Goal: Find specific page/section: Find specific page/section

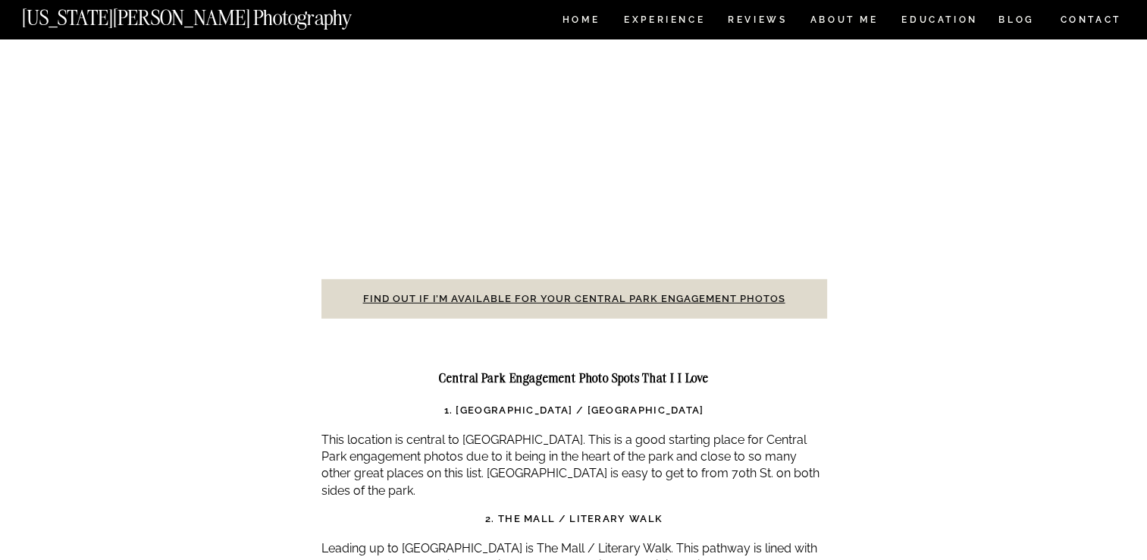
scroll to position [4632, 0]
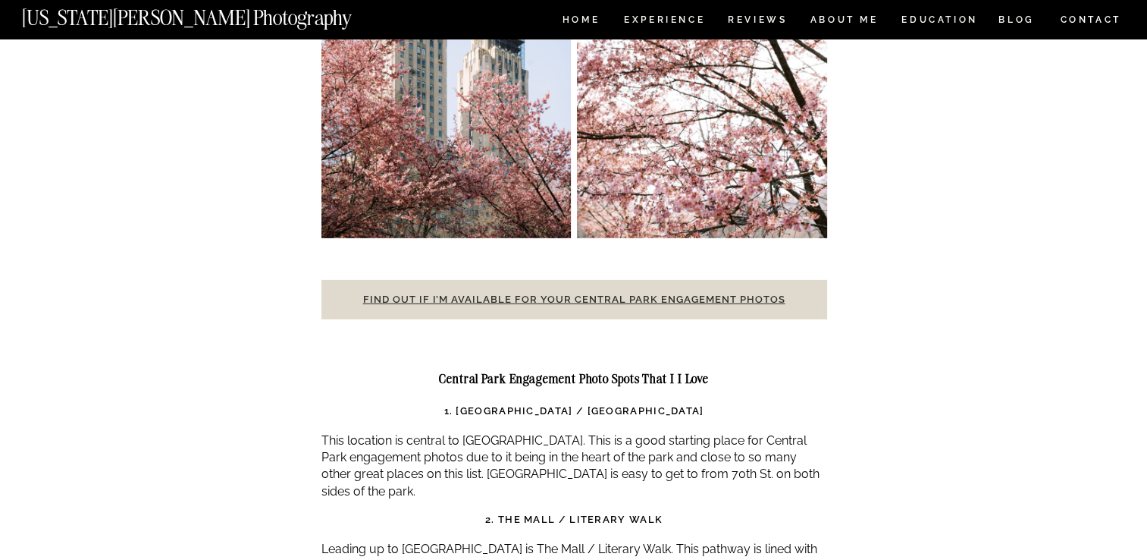
click at [446, 293] on link "Find out if I’m available for your Central Park engagement photos" at bounding box center [574, 298] width 422 height 11
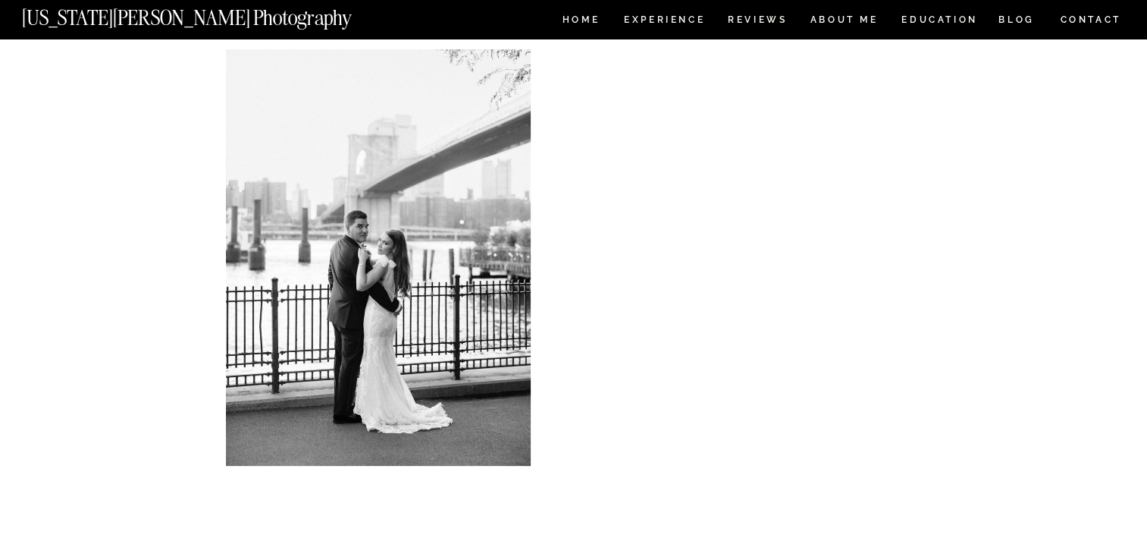
scroll to position [476, 0]
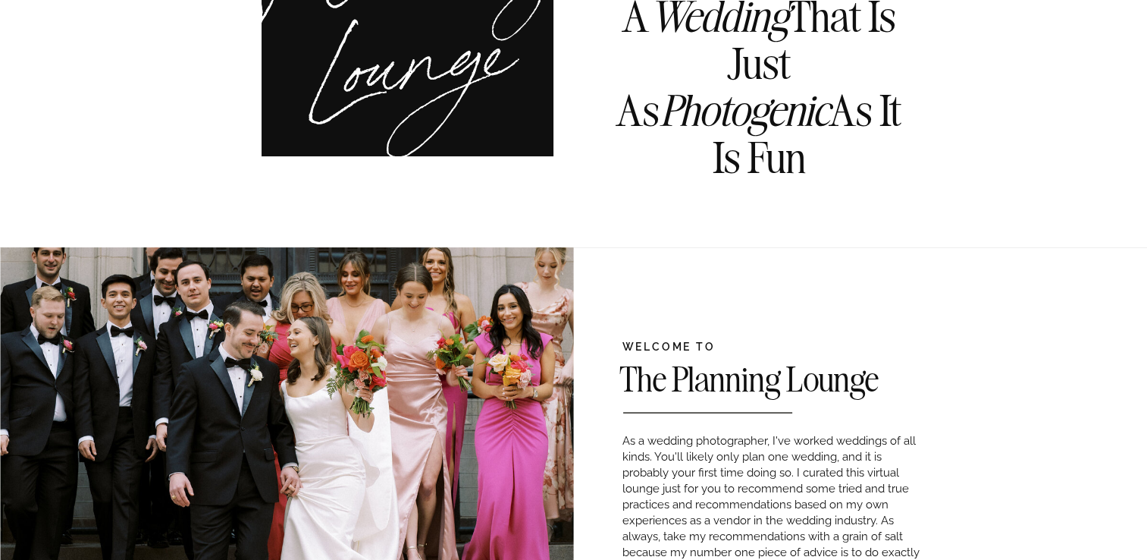
scroll to position [231, 0]
